Goal: Communication & Community: Answer question/provide support

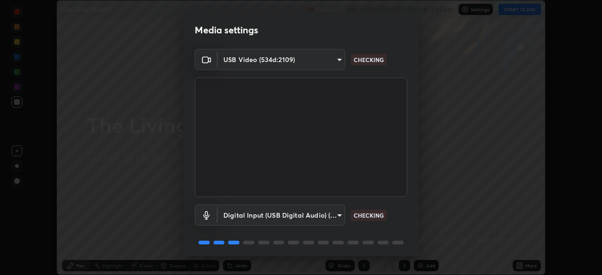
scroll to position [33, 0]
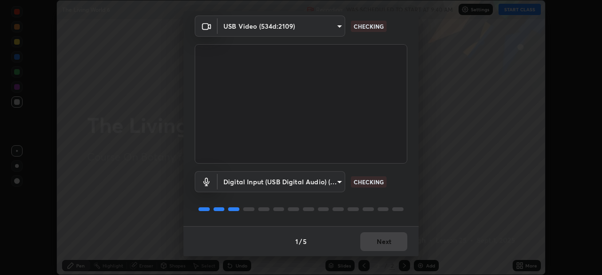
click at [382, 241] on div "1 / 5 Next" at bounding box center [301, 241] width 235 height 30
click at [383, 243] on div "1 / 5 Next" at bounding box center [301, 241] width 235 height 30
click at [384, 246] on div "1 / 5 Next" at bounding box center [301, 241] width 235 height 30
click at [383, 246] on div "1 / 5 Next" at bounding box center [301, 241] width 235 height 30
click at [383, 242] on div "1 / 5 Next" at bounding box center [301, 241] width 235 height 30
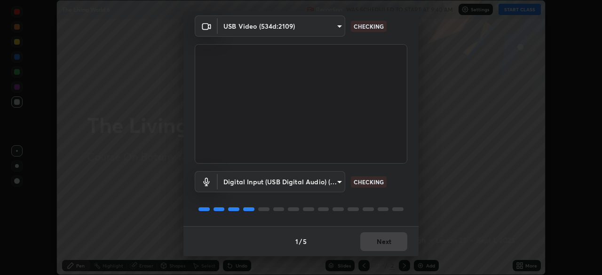
click at [384, 245] on div "1 / 5 Next" at bounding box center [301, 241] width 235 height 30
click at [385, 246] on div "1 / 5 Next" at bounding box center [301, 241] width 235 height 30
click at [383, 243] on div "1 / 5 Next" at bounding box center [301, 241] width 235 height 30
click at [383, 241] on div "1 / 5 Next" at bounding box center [301, 241] width 235 height 30
click at [382, 244] on div "1 / 5 Next" at bounding box center [301, 241] width 235 height 30
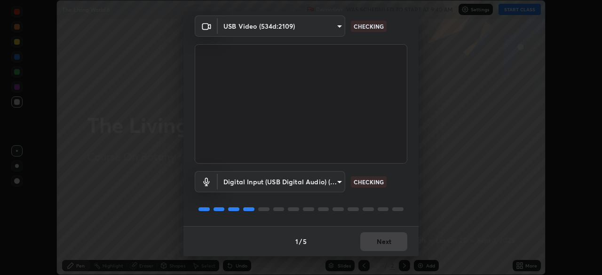
click at [382, 244] on div "1 / 5 Next" at bounding box center [301, 241] width 235 height 30
click at [384, 244] on div "1 / 5 Next" at bounding box center [301, 241] width 235 height 30
click at [382, 246] on div "1 / 5 Next" at bounding box center [301, 241] width 235 height 30
click at [379, 245] on div "1 / 5 Next" at bounding box center [301, 241] width 235 height 30
click at [375, 245] on div "1 / 5 Next" at bounding box center [301, 241] width 235 height 30
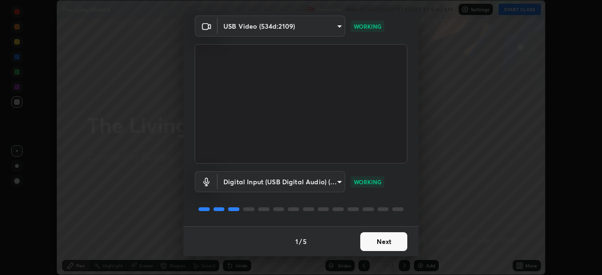
click at [374, 247] on button "Next" at bounding box center [383, 241] width 47 height 19
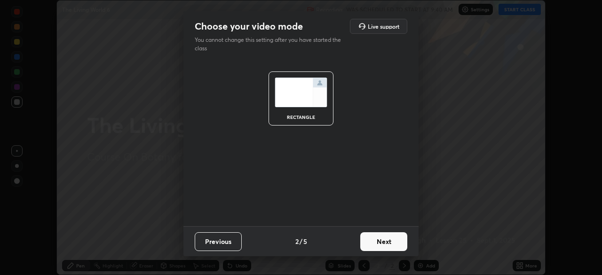
scroll to position [0, 0]
click at [375, 244] on button "Next" at bounding box center [383, 241] width 47 height 19
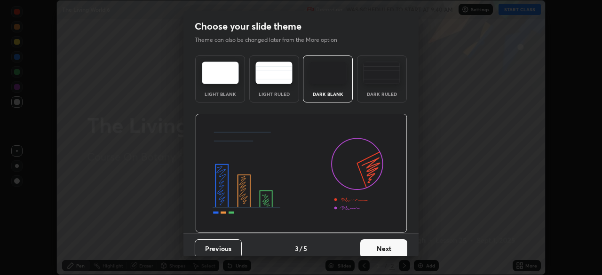
click at [374, 245] on button "Next" at bounding box center [383, 248] width 47 height 19
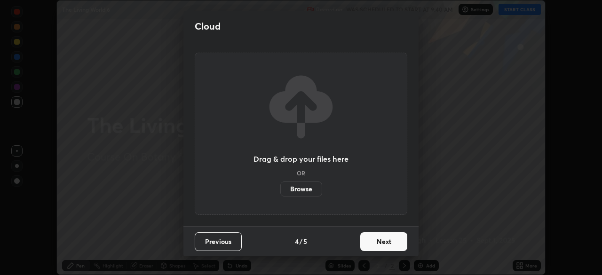
click at [396, 242] on button "Next" at bounding box center [383, 241] width 47 height 19
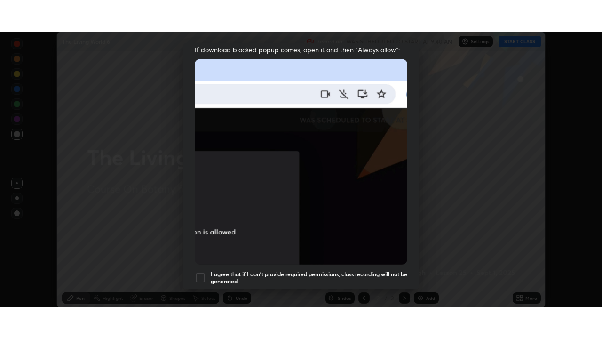
scroll to position [225, 0]
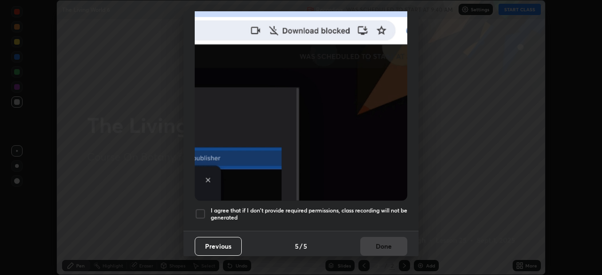
click at [201, 208] on div at bounding box center [200, 213] width 11 height 11
click at [389, 243] on button "Done" at bounding box center [383, 246] width 47 height 19
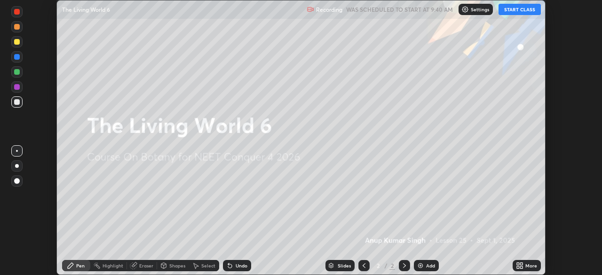
click at [521, 268] on icon at bounding box center [521, 267] width 2 height 2
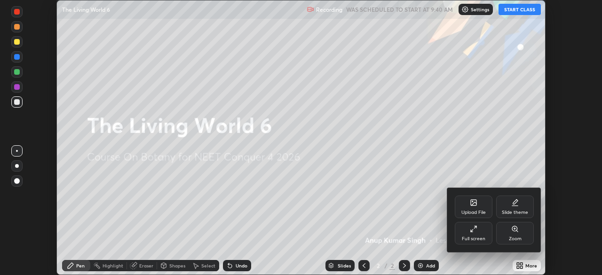
click at [483, 234] on div "Full screen" at bounding box center [474, 233] width 38 height 23
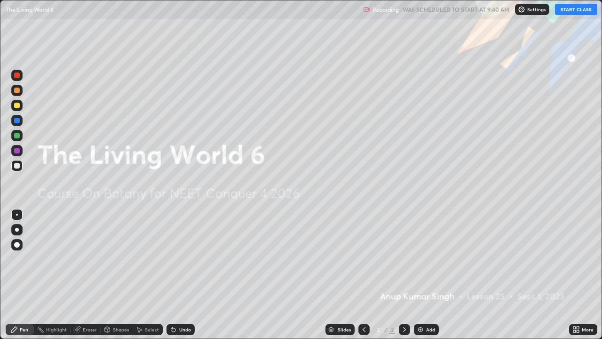
scroll to position [339, 602]
click at [578, 8] on button "START CLASS" at bounding box center [576, 9] width 42 height 11
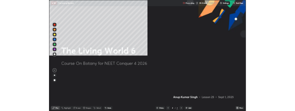
scroll to position [46713, 46449]
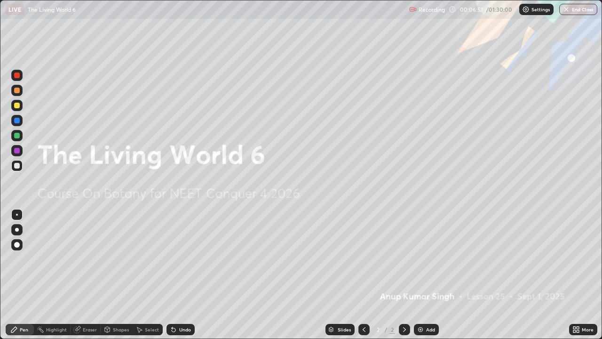
click at [422, 275] on img at bounding box center [421, 330] width 8 height 8
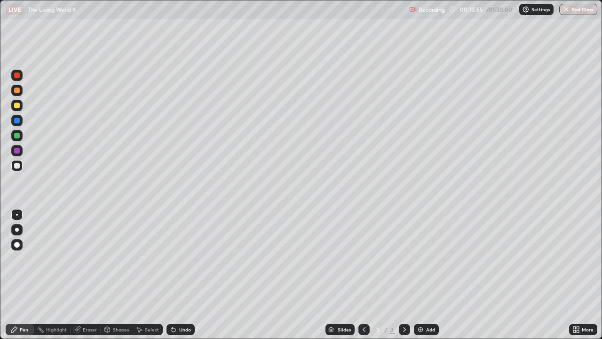
click at [89, 275] on div "Eraser" at bounding box center [86, 329] width 30 height 11
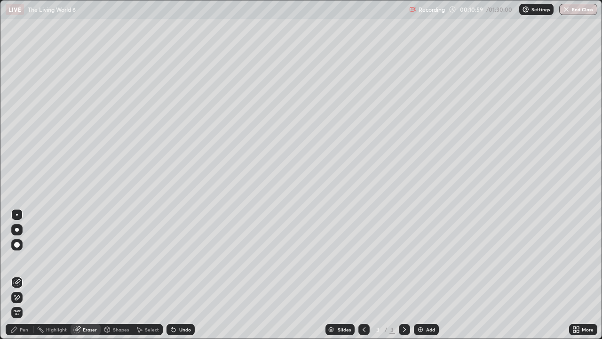
click at [32, 275] on div "Pen" at bounding box center [20, 329] width 28 height 11
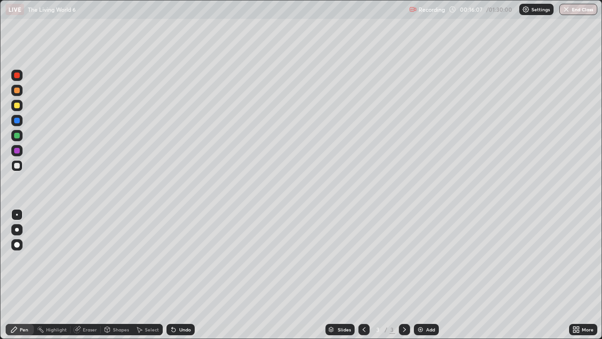
click at [88, 275] on div "Eraser" at bounding box center [90, 329] width 14 height 5
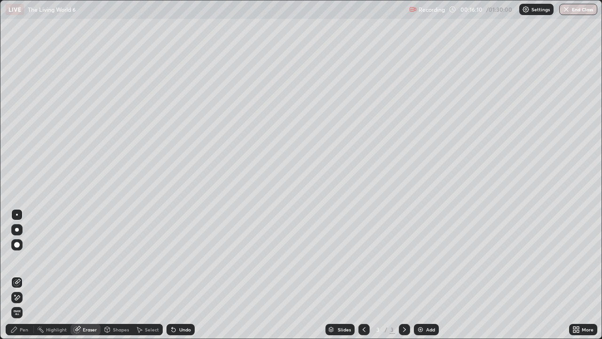
click at [22, 275] on div "Pen" at bounding box center [24, 329] width 8 height 5
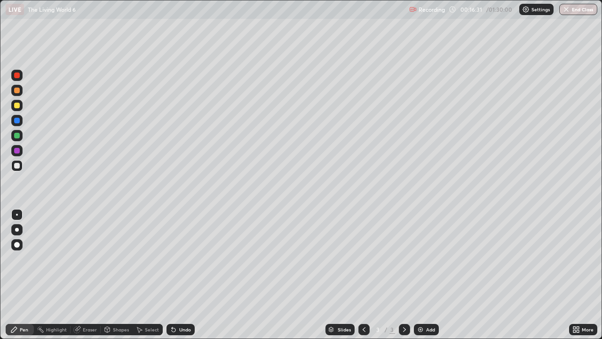
click at [182, 275] on div "Undo" at bounding box center [181, 329] width 28 height 11
click at [183, 275] on div "Undo" at bounding box center [185, 329] width 12 height 5
click at [87, 275] on div "Eraser" at bounding box center [90, 329] width 14 height 5
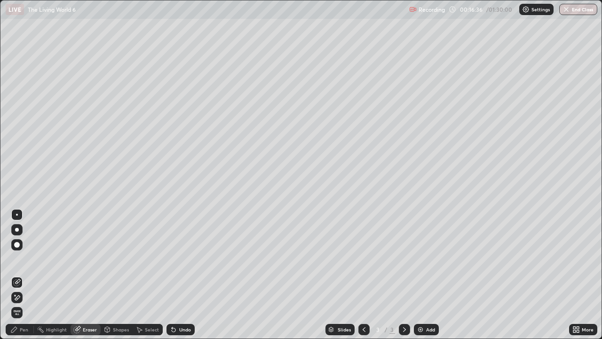
click at [118, 275] on div "Shapes" at bounding box center [121, 329] width 16 height 5
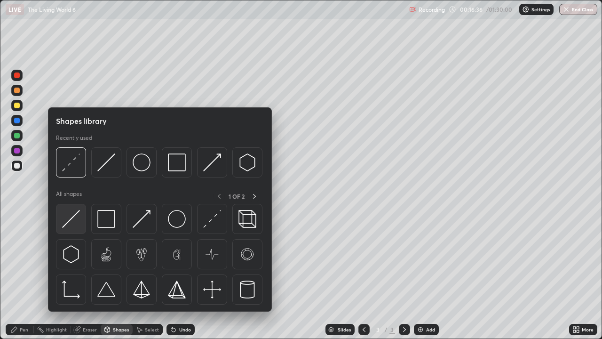
click at [73, 219] on img at bounding box center [71, 219] width 18 height 18
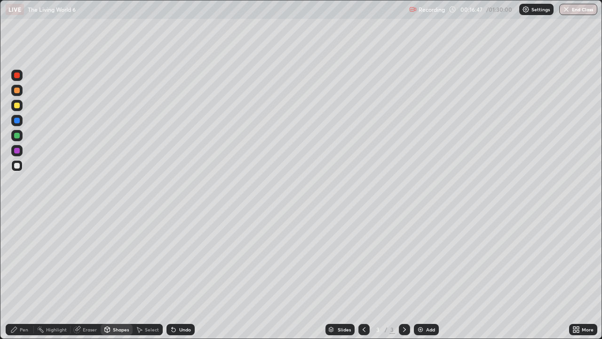
click at [24, 275] on div "Pen" at bounding box center [24, 329] width 8 height 5
click at [16, 164] on div at bounding box center [17, 166] width 6 height 6
click at [18, 275] on div "Pen" at bounding box center [20, 329] width 28 height 11
click at [17, 215] on div at bounding box center [17, 215] width 2 height 2
click at [17, 229] on div at bounding box center [17, 230] width 4 height 4
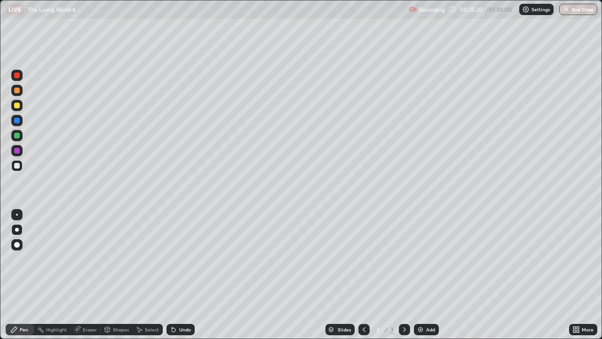
click at [17, 215] on div at bounding box center [17, 215] width 2 height 2
click at [16, 230] on div at bounding box center [17, 230] width 4 height 4
click at [425, 275] on div "Add" at bounding box center [426, 329] width 25 height 11
click at [363, 275] on icon at bounding box center [364, 330] width 8 height 8
click at [404, 275] on icon at bounding box center [405, 330] width 8 height 8
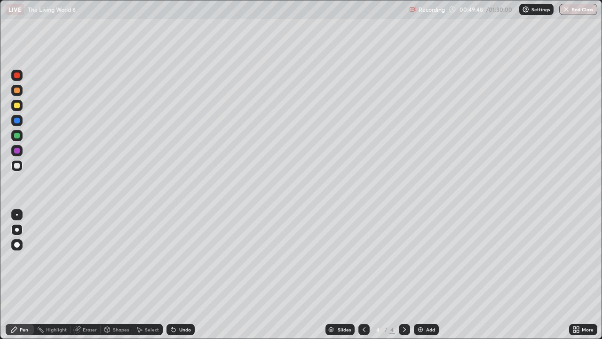
click at [18, 247] on div at bounding box center [17, 245] width 6 height 6
click at [16, 229] on div at bounding box center [17, 230] width 4 height 4
click at [17, 215] on div at bounding box center [17, 215] width 2 height 2
click at [16, 135] on div at bounding box center [17, 136] width 6 height 6
click at [16, 106] on div at bounding box center [17, 106] width 6 height 6
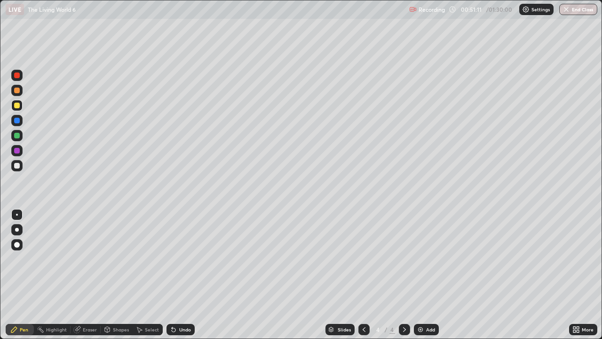
click at [16, 90] on div at bounding box center [17, 91] width 6 height 6
click at [17, 164] on div at bounding box center [17, 166] width 6 height 6
click at [17, 229] on div at bounding box center [17, 230] width 4 height 4
click at [90, 275] on div "Eraser" at bounding box center [86, 329] width 30 height 11
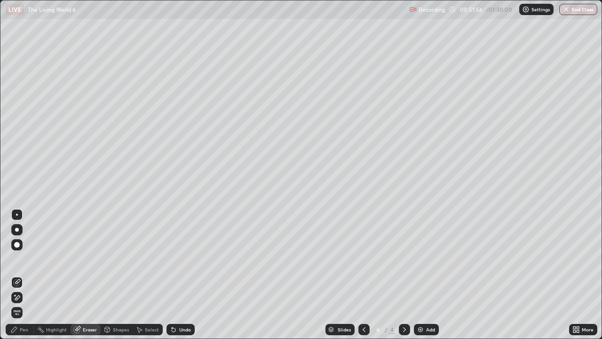
click at [88, 275] on div "Eraser" at bounding box center [86, 329] width 30 height 11
click at [26, 275] on div "Pen" at bounding box center [24, 329] width 8 height 5
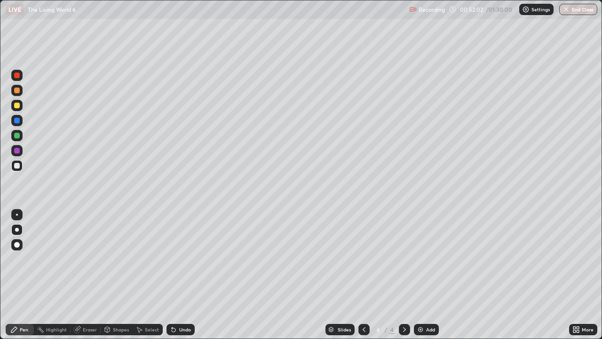
click at [17, 167] on div at bounding box center [17, 166] width 6 height 6
click at [18, 246] on div at bounding box center [17, 245] width 6 height 6
click at [15, 136] on div at bounding box center [17, 136] width 6 height 6
click at [17, 151] on div at bounding box center [17, 151] width 6 height 6
click at [17, 215] on div at bounding box center [17, 215] width 2 height 2
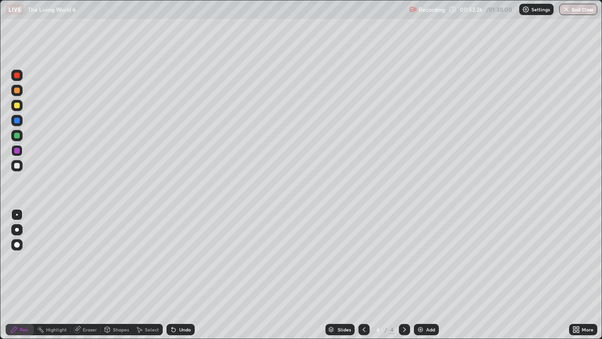
click at [17, 166] on div at bounding box center [17, 166] width 6 height 6
click at [88, 275] on div "Eraser" at bounding box center [90, 329] width 14 height 5
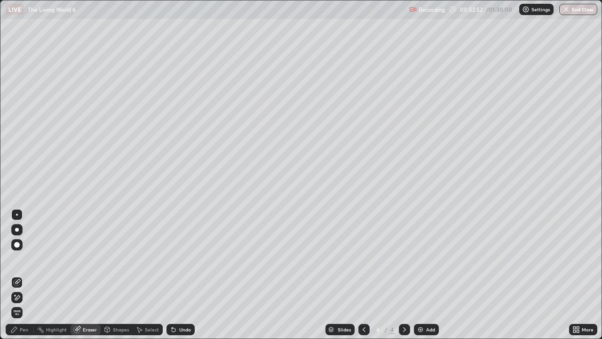
click at [26, 275] on div "Pen" at bounding box center [20, 329] width 28 height 11
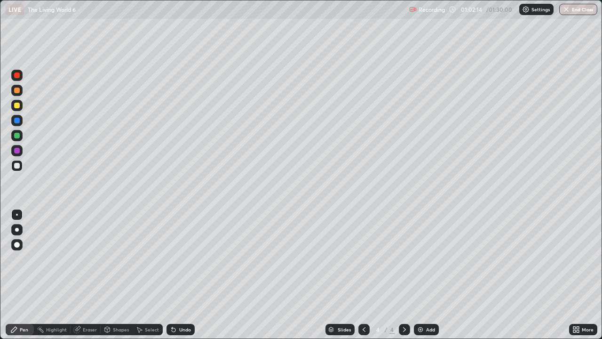
click at [421, 275] on img at bounding box center [421, 330] width 8 height 8
click at [16, 242] on div at bounding box center [17, 245] width 6 height 6
click at [93, 275] on div "Eraser" at bounding box center [86, 329] width 30 height 11
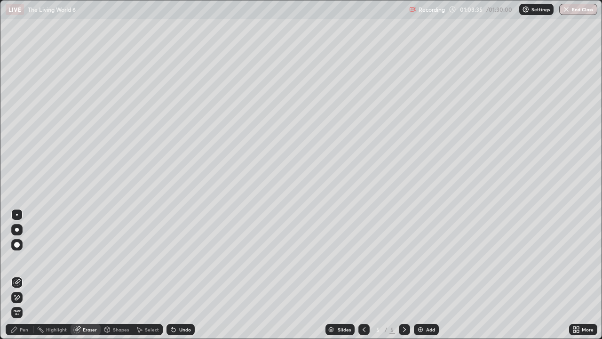
click at [24, 275] on div "Pen" at bounding box center [20, 329] width 28 height 11
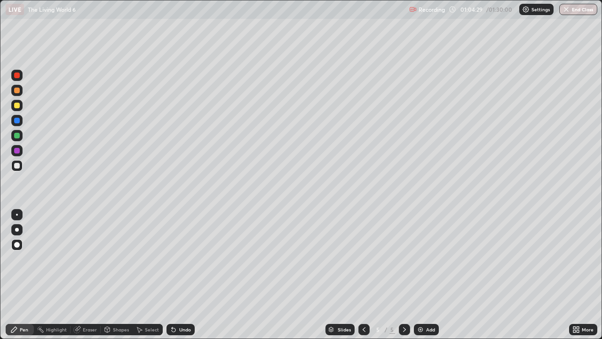
click at [17, 121] on div at bounding box center [17, 121] width 6 height 6
click at [362, 275] on icon at bounding box center [364, 330] width 8 height 8
click at [404, 275] on icon at bounding box center [405, 330] width 8 height 8
click at [16, 134] on div at bounding box center [17, 136] width 6 height 6
click at [20, 168] on div at bounding box center [16, 165] width 11 height 11
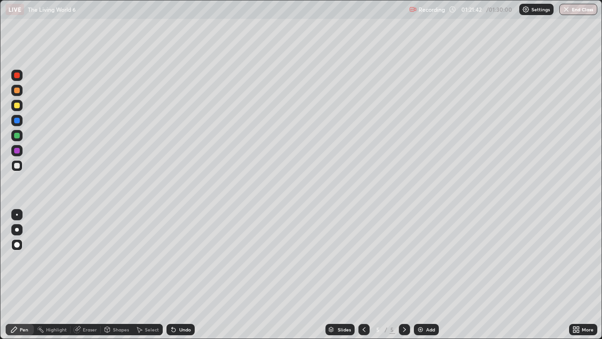
click at [402, 275] on icon at bounding box center [405, 330] width 8 height 8
click at [418, 275] on img at bounding box center [421, 330] width 8 height 8
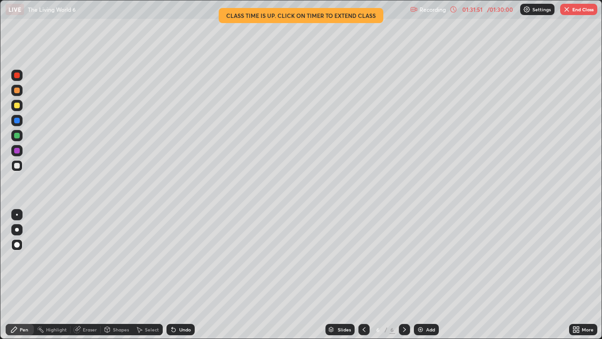
click at [573, 7] on button "End Class" at bounding box center [578, 9] width 37 height 11
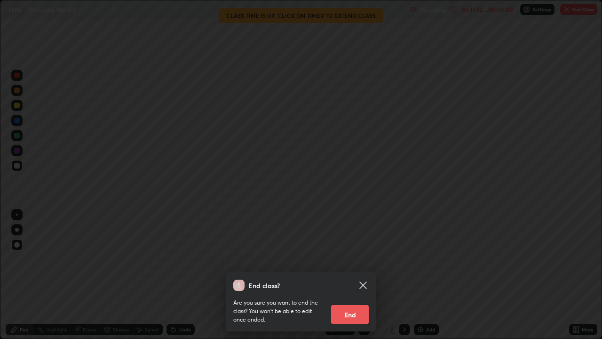
click at [358, 275] on button "End" at bounding box center [350, 314] width 38 height 19
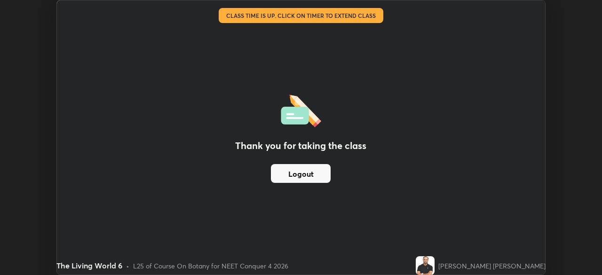
scroll to position [275, 602]
